Goal: Information Seeking & Learning: Learn about a topic

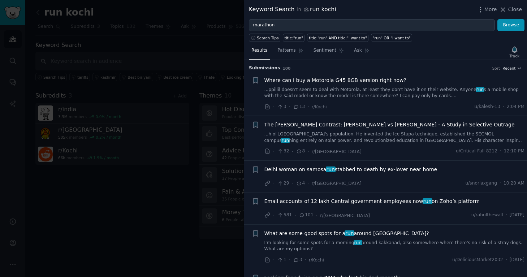
type input "marathon"
click at [511, 25] on button "Browse" at bounding box center [510, 25] width 27 height 12
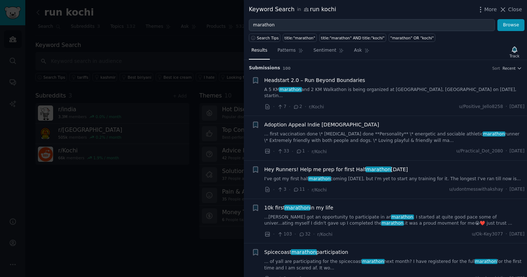
click at [328, 83] on span "Headstart 2.0 – Run Beyond Boundaries" at bounding box center [314, 81] width 101 height 8
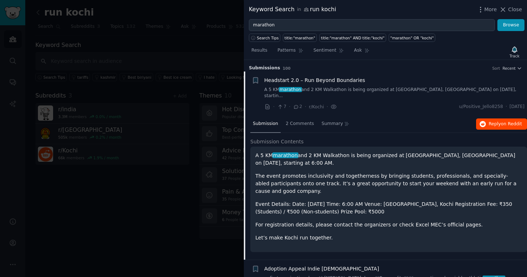
scroll to position [11, 0]
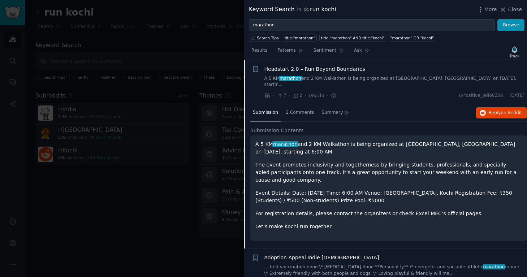
click at [420, 77] on link "A 5 KM marathon and 2 KM Walkathon is being organized at [GEOGRAPHIC_DATA], [GE…" at bounding box center [394, 81] width 260 height 13
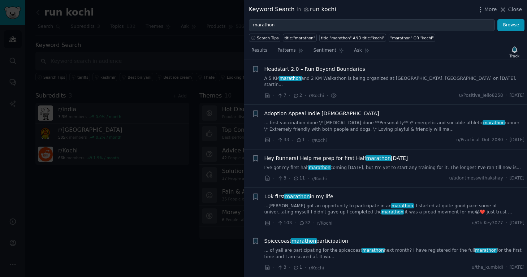
click at [420, 77] on link "A 5 KM marathon and 2 KM Walkathon is being organized at [GEOGRAPHIC_DATA], [GE…" at bounding box center [394, 81] width 260 height 13
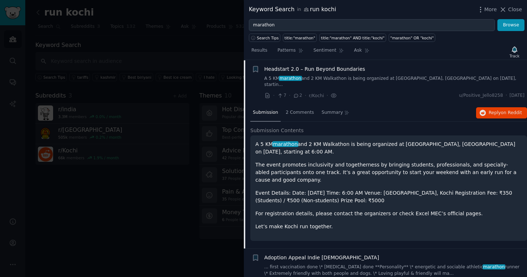
click at [420, 77] on link "A 5 KM marathon and 2 KM Walkathon is being organized at [GEOGRAPHIC_DATA], [GE…" at bounding box center [394, 81] width 260 height 13
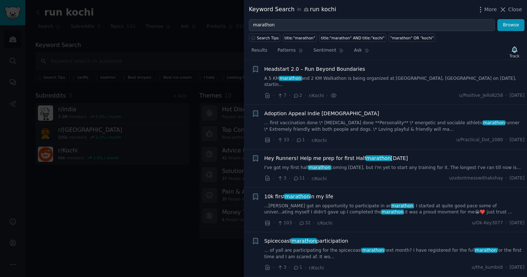
click at [420, 77] on link "A 5 KM marathon and 2 KM Walkathon is being organized at [GEOGRAPHIC_DATA], [GE…" at bounding box center [394, 81] width 260 height 13
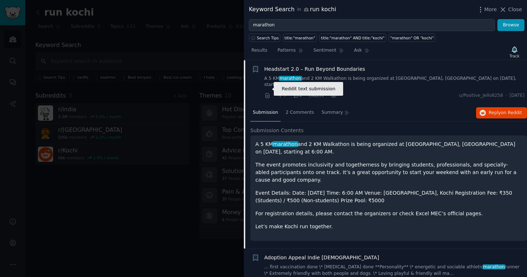
click at [269, 92] on icon at bounding box center [267, 95] width 7 height 7
click at [359, 92] on div "· 7 · 2 · r/Kochi · u/Positive_Jello8258 · [DATE]" at bounding box center [394, 96] width 260 height 8
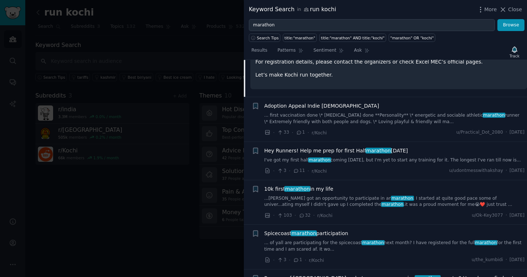
scroll to position [198, 0]
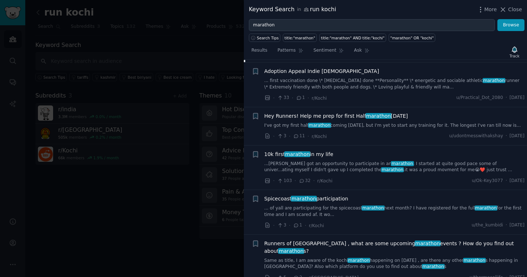
click at [418, 258] on link "Same as title, I am aware of the kochi marathon happening on [DATE] , are there…" at bounding box center [394, 264] width 260 height 13
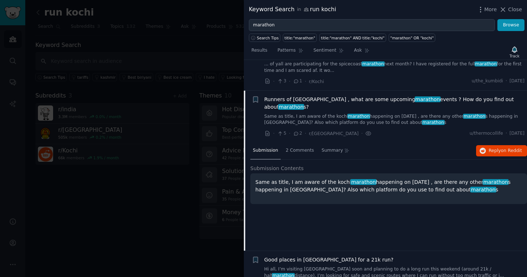
scroll to position [220, 0]
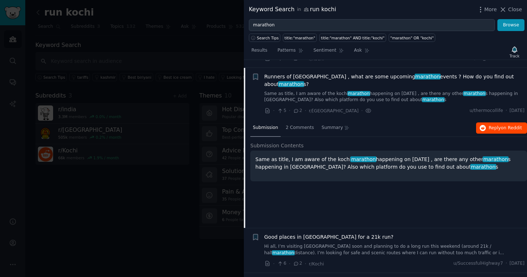
click at [510, 125] on span "on Reddit" at bounding box center [511, 127] width 21 height 5
